Goal: Task Accomplishment & Management: Complete application form

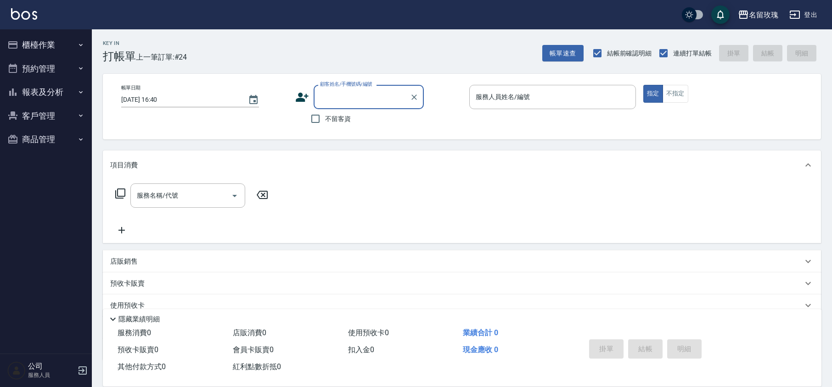
click at [314, 115] on input "不留客資" at bounding box center [315, 118] width 19 height 19
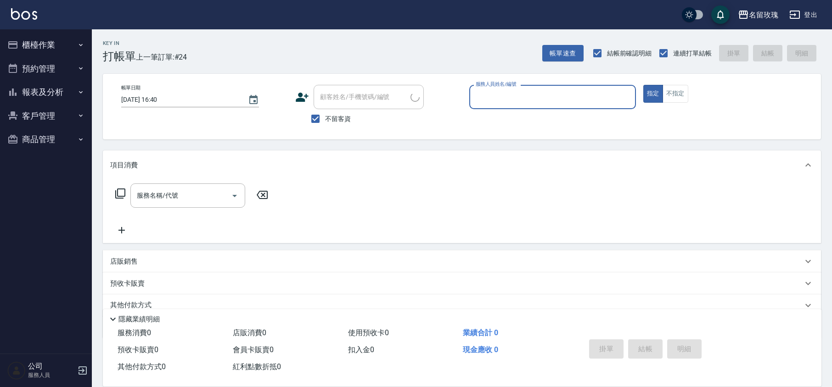
click at [333, 118] on span "不留客資" at bounding box center [338, 119] width 26 height 10
click at [325, 118] on input "不留客資" at bounding box center [315, 118] width 19 height 19
checkbox input "false"
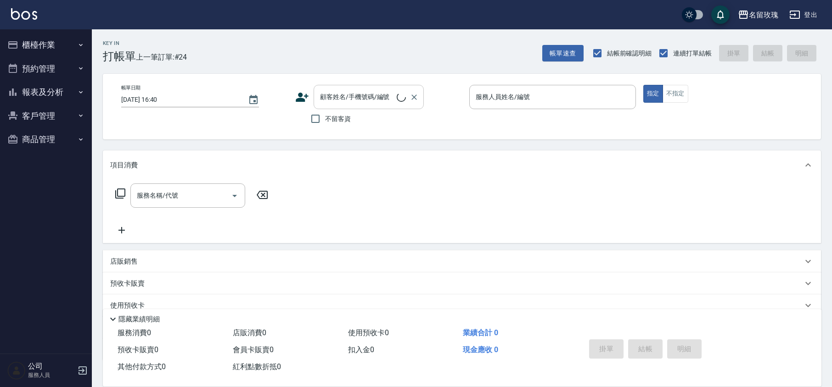
click at [345, 94] on input "顧客姓名/手機號碼/編號" at bounding box center [357, 97] width 79 height 16
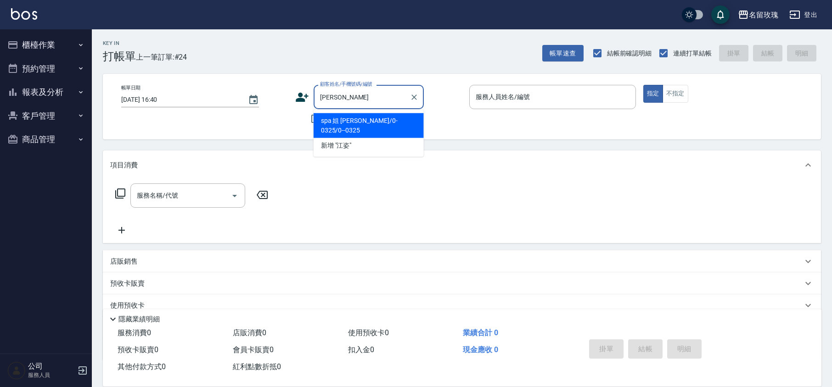
click at [357, 119] on li "spa 姐 [PERSON_NAME]/0-0325/0--0325" at bounding box center [369, 125] width 110 height 25
type input "spa 姐 [PERSON_NAME]/0-0325/0--0325"
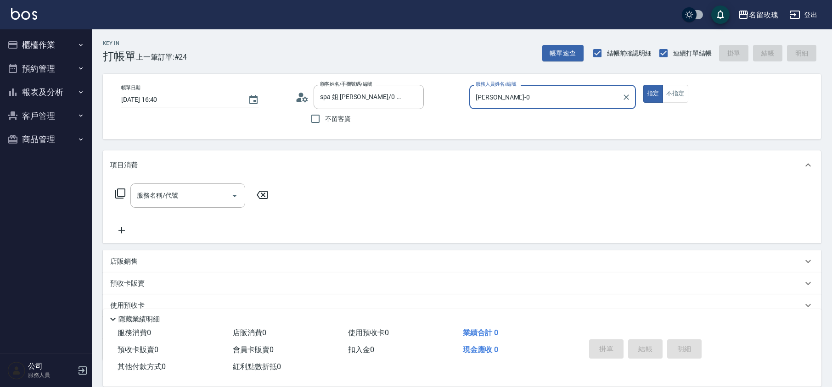
click at [546, 92] on input "[PERSON_NAME]-0" at bounding box center [545, 97] width 145 height 16
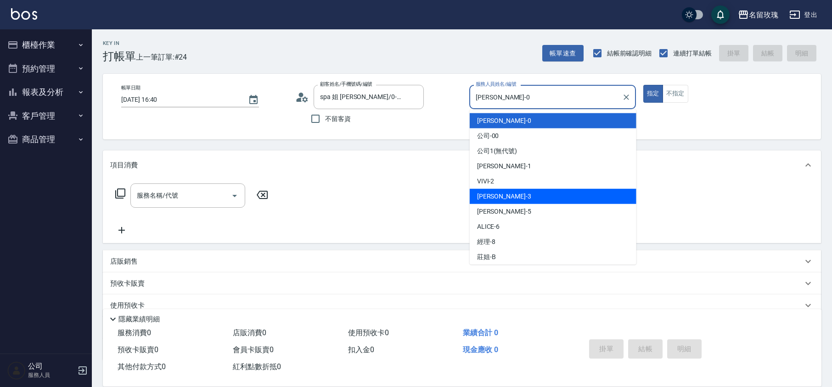
click at [505, 197] on div "[PERSON_NAME] -3" at bounding box center [553, 196] width 167 height 15
type input "[PERSON_NAME]-3"
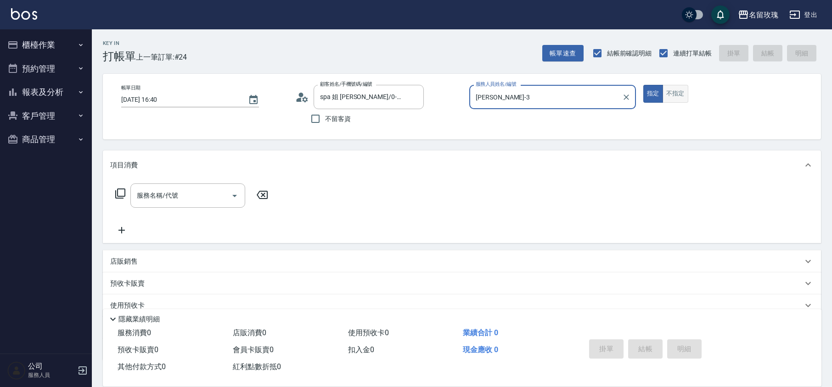
click at [678, 93] on button "不指定" at bounding box center [675, 94] width 26 height 18
click at [117, 191] on icon at bounding box center [120, 193] width 11 height 11
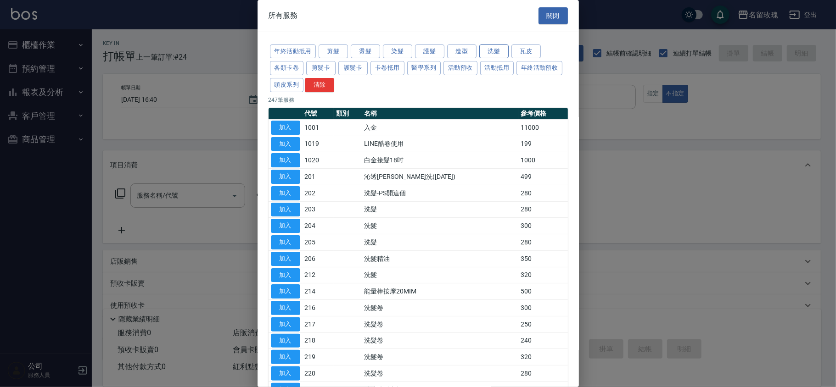
click at [490, 48] on button "洗髮" at bounding box center [493, 52] width 29 height 14
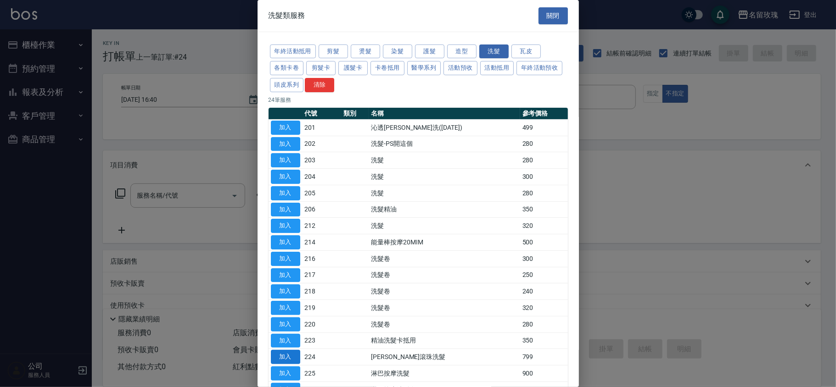
click at [285, 359] on button "加入" at bounding box center [285, 357] width 29 height 14
type input "[PERSON_NAME]滾珠洗髮(224)"
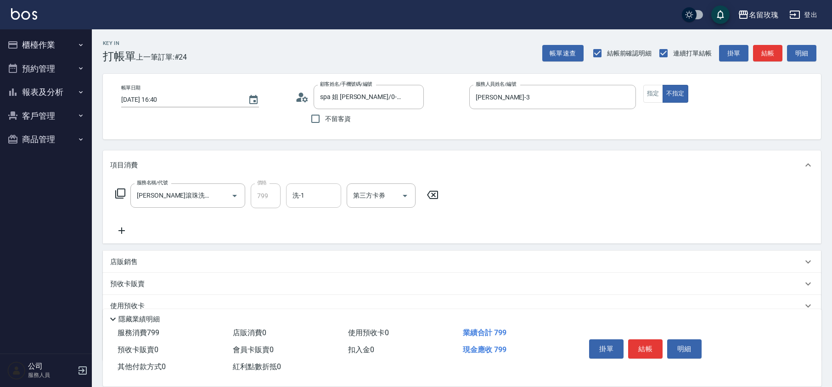
click at [322, 206] on div "洗-1" at bounding box center [313, 196] width 55 height 24
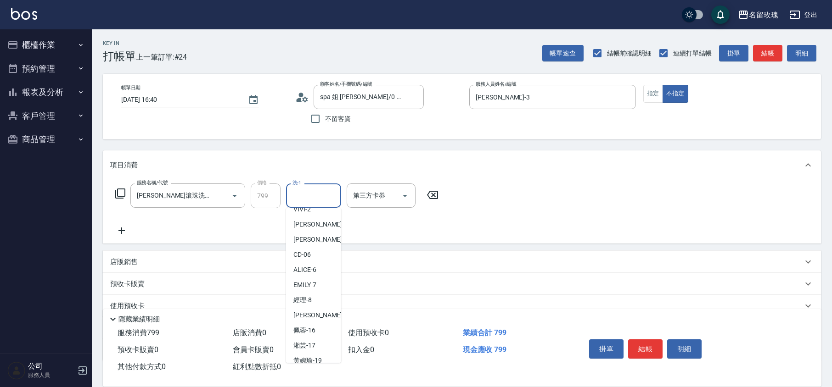
scroll to position [180, 0]
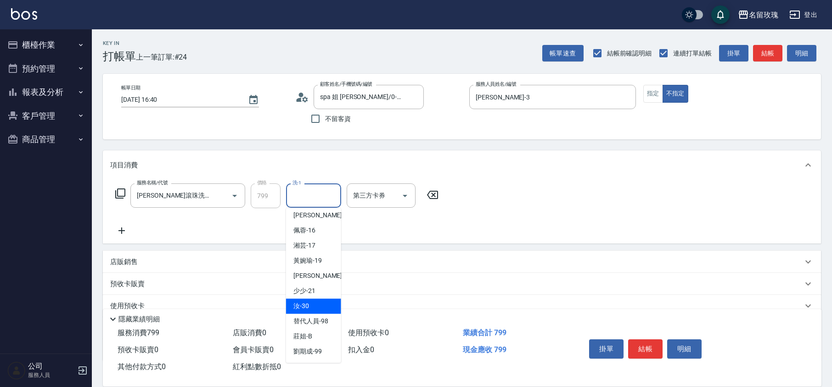
click at [311, 307] on div "汝 -30" at bounding box center [313, 306] width 55 height 15
type input "汝-30"
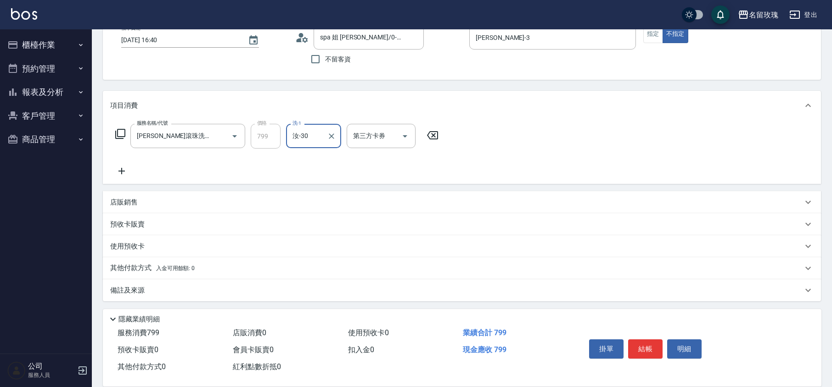
click at [132, 286] on p "備註及來源" at bounding box center [127, 291] width 34 height 10
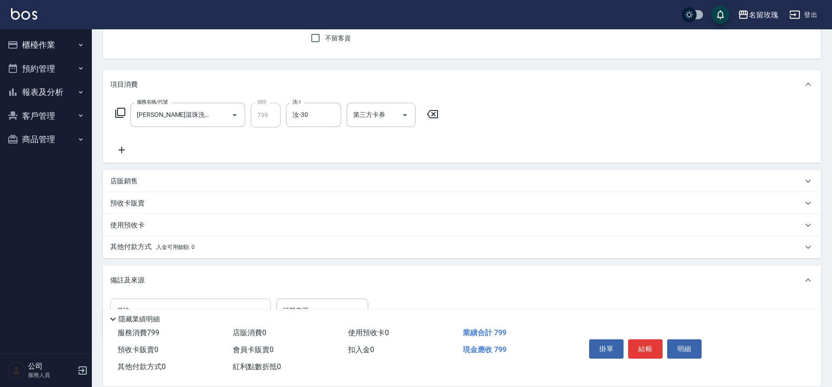
scroll to position [114, 0]
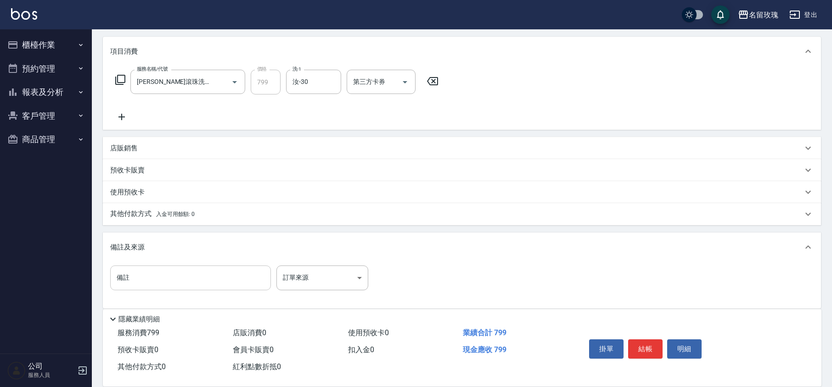
click at [153, 280] on input "備註" at bounding box center [190, 278] width 161 height 25
type input "玫瑰"
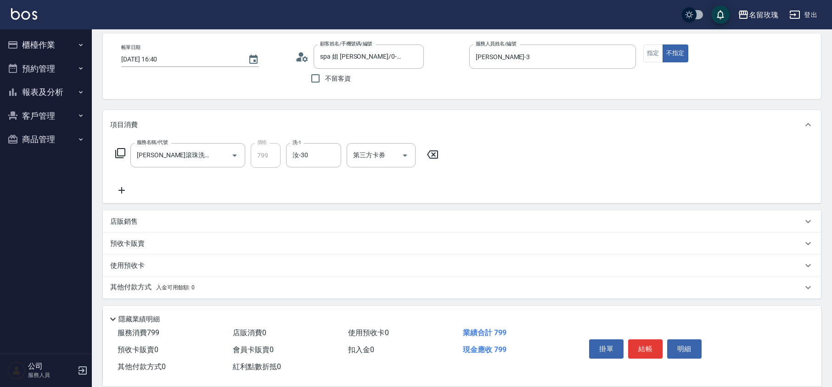
scroll to position [0, 0]
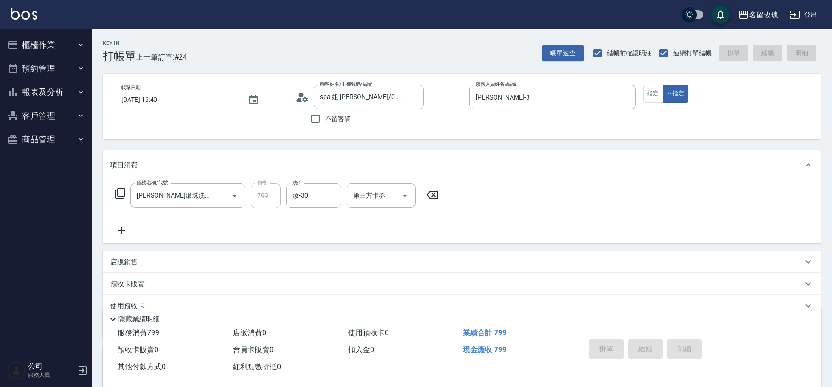
type input "[DATE] 17:19"
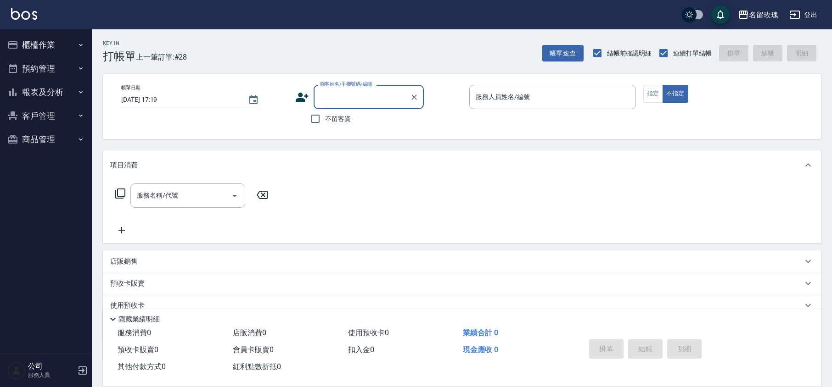
click at [39, 43] on button "櫃檯作業" at bounding box center [46, 45] width 84 height 24
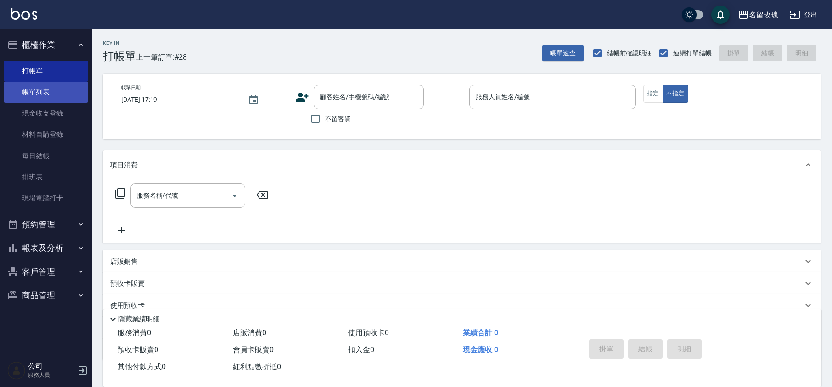
click at [56, 94] on link "帳單列表" at bounding box center [46, 92] width 84 height 21
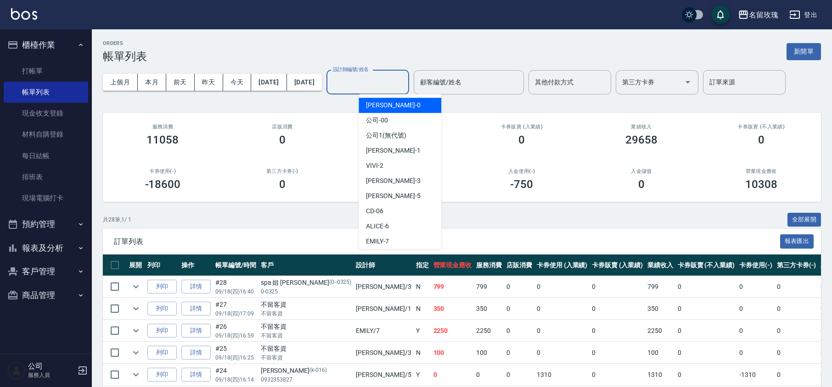
click at [395, 82] on input "設計師編號/姓名" at bounding box center [368, 82] width 74 height 16
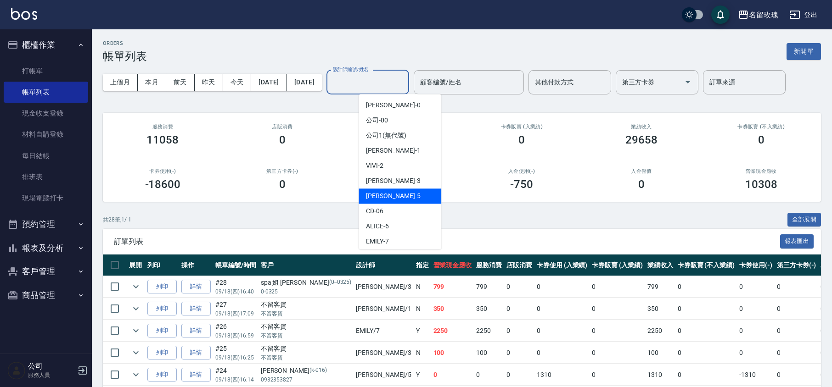
click at [384, 201] on div "[PERSON_NAME] -5" at bounding box center [400, 196] width 83 height 15
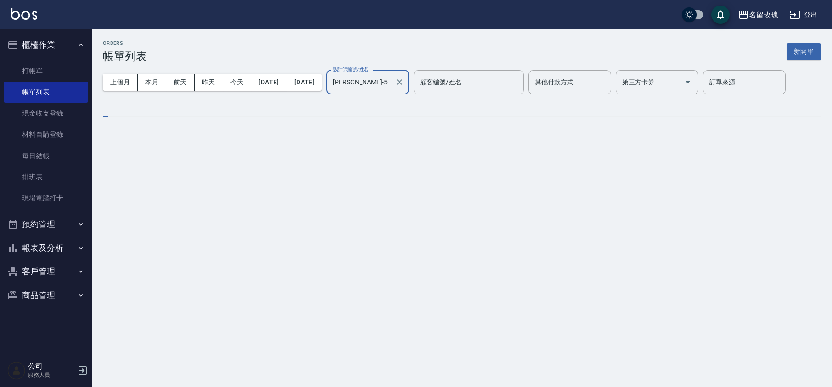
type input "[PERSON_NAME]-5"
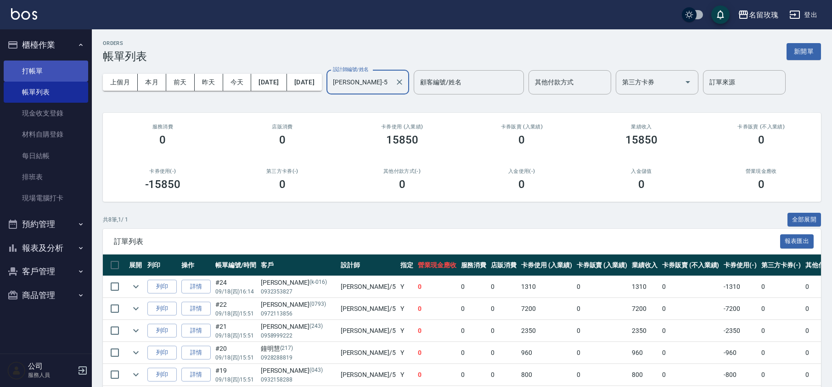
click at [38, 68] on link "打帳單" at bounding box center [46, 71] width 84 height 21
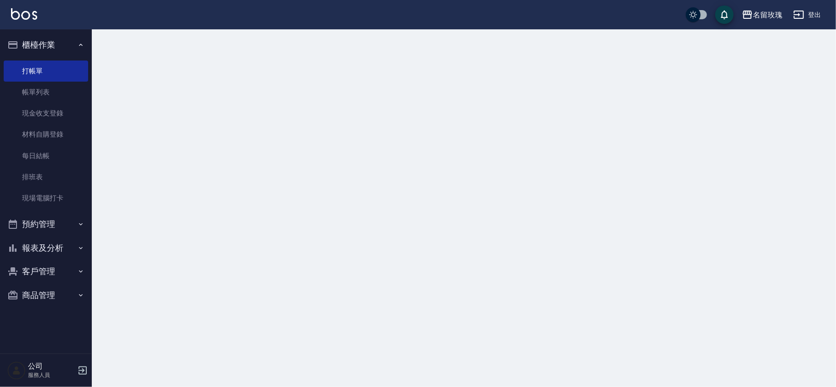
click at [43, 39] on button "櫃檯作業" at bounding box center [46, 45] width 84 height 24
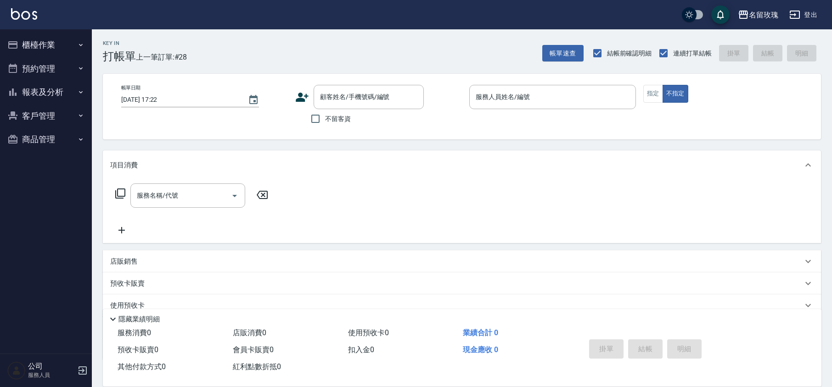
click at [41, 92] on button "報表及分析" at bounding box center [46, 92] width 84 height 24
